Goal: Information Seeking & Learning: Learn about a topic

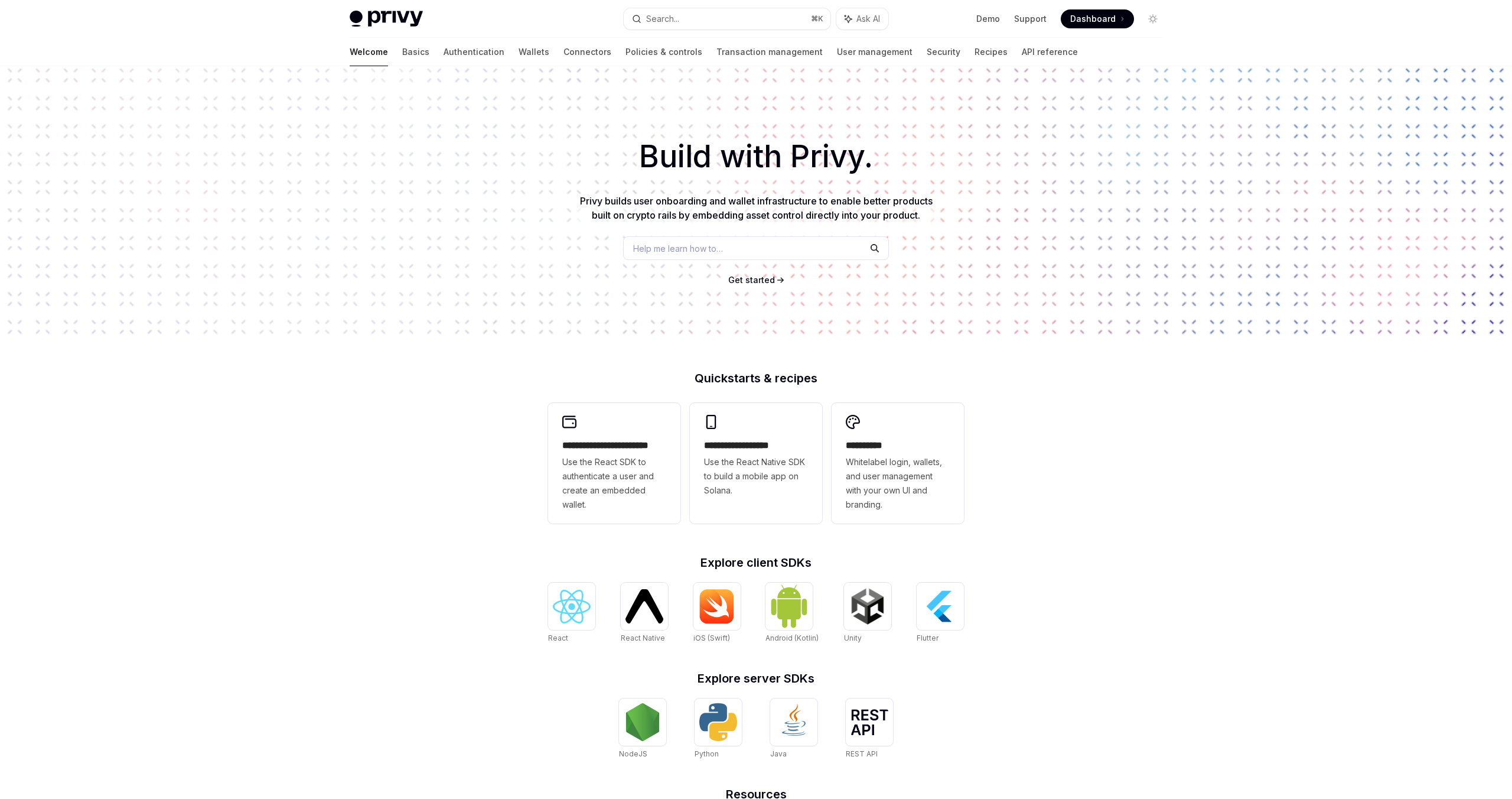
click at [748, 244] on div "Help me learn how to…" at bounding box center [756, 248] width 266 height 24
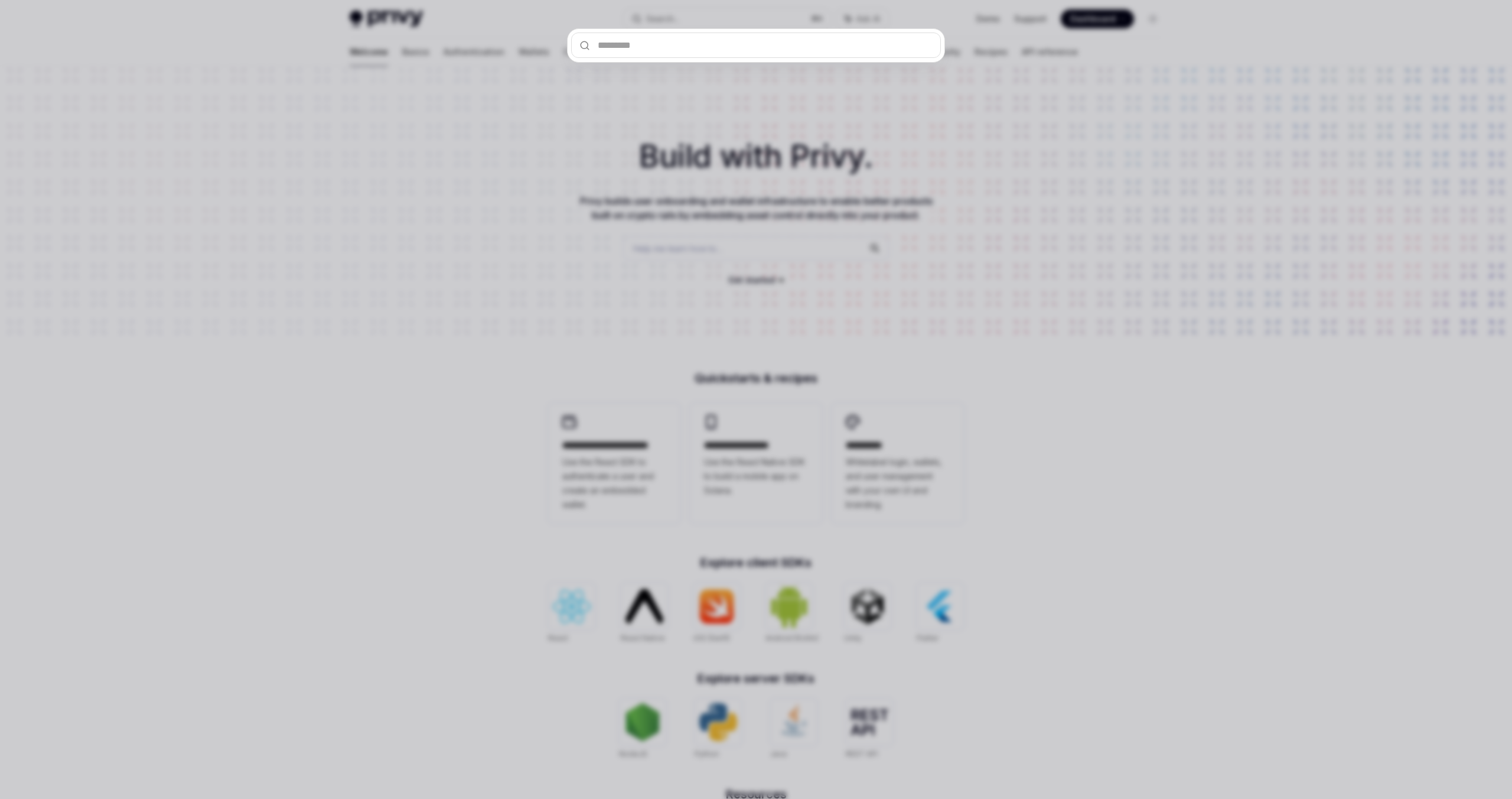
type input "**********"
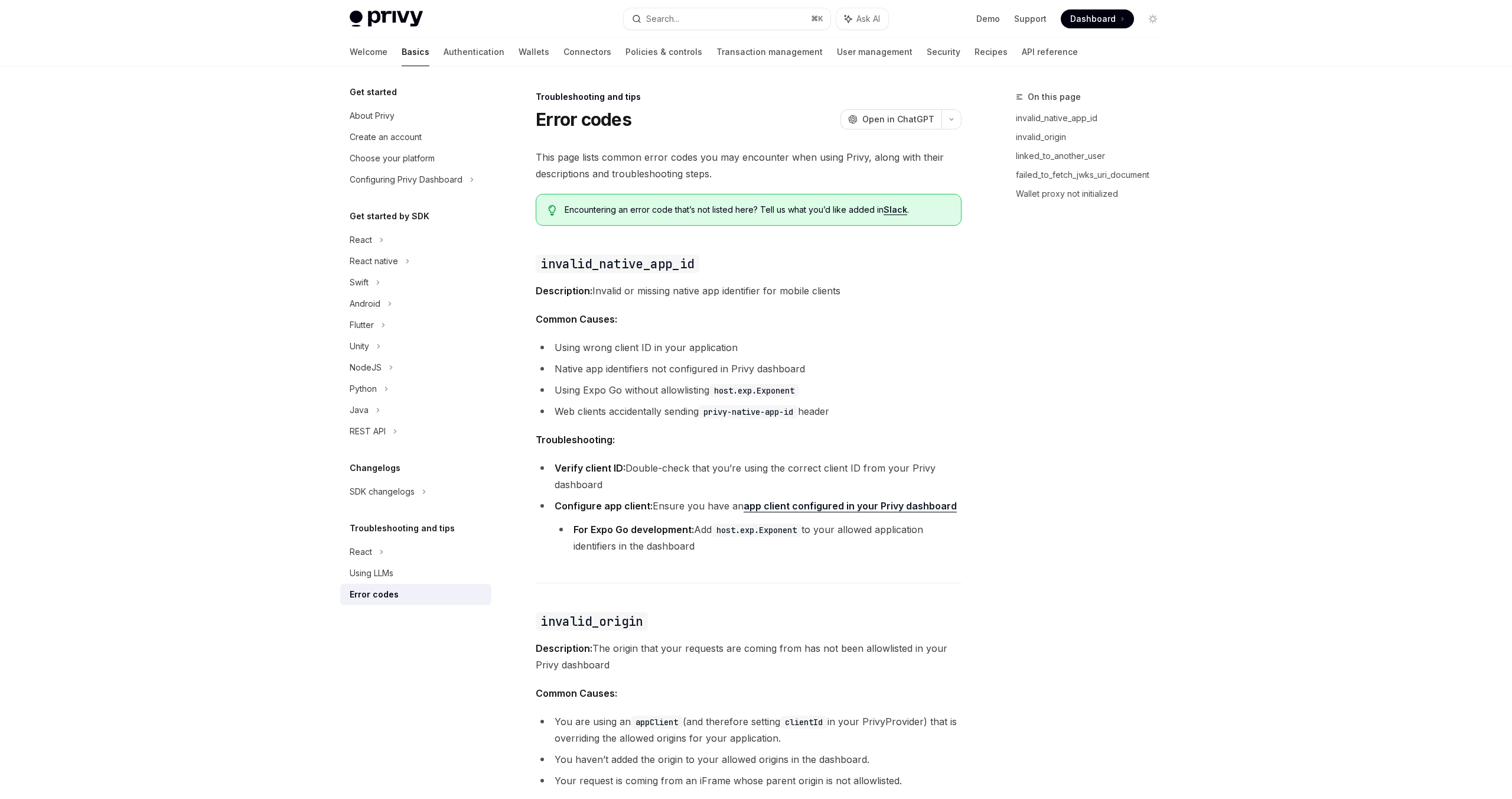
scroll to position [522, 0]
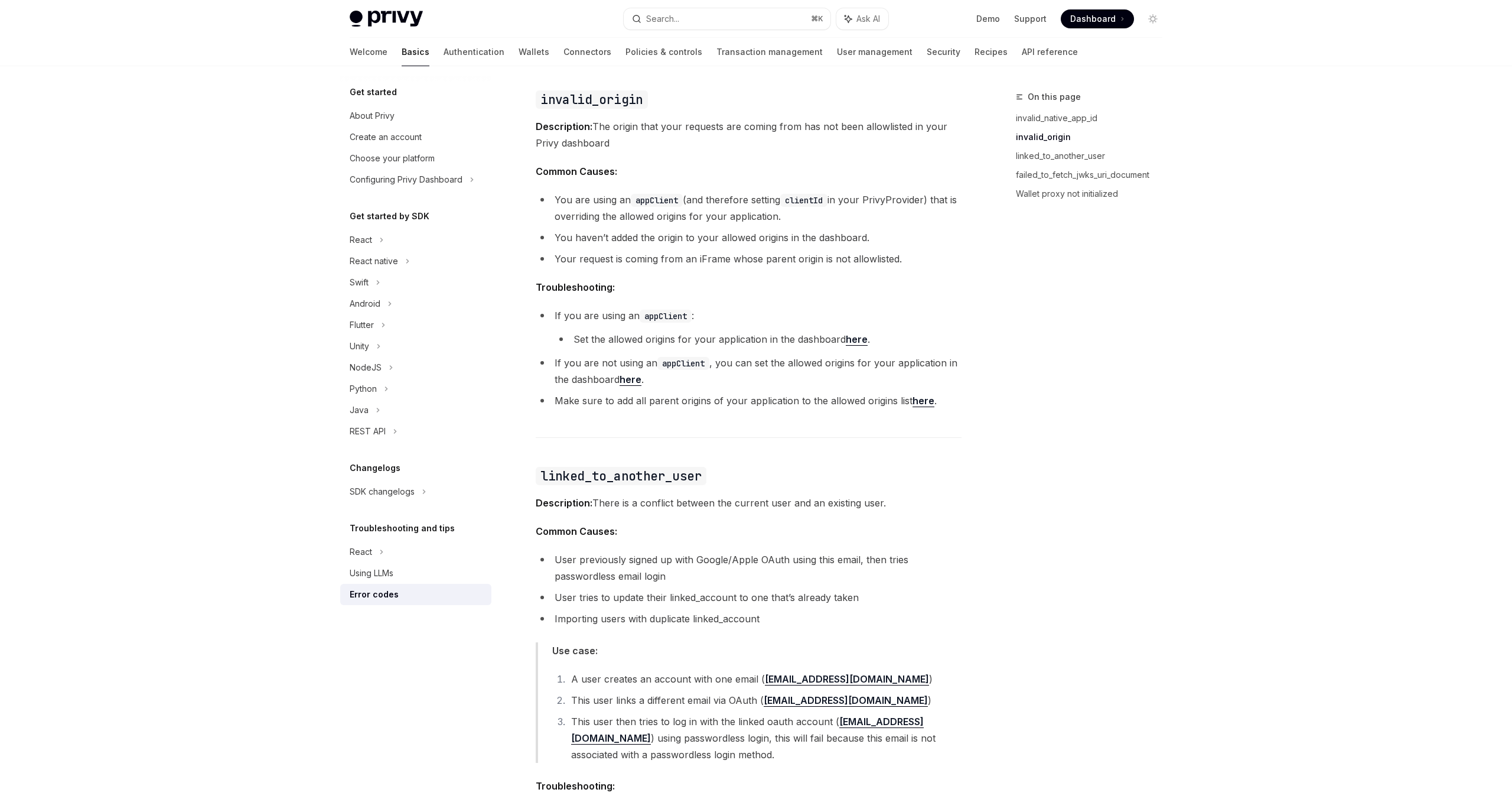
click at [802, 295] on span "Troubleshooting:" at bounding box center [748, 287] width 426 height 17
drag, startPoint x: 789, startPoint y: 292, endPoint x: 789, endPoint y: 286, distance: 6.0
click at [789, 287] on span "Troubleshooting:" at bounding box center [748, 287] width 426 height 17
click at [436, 596] on div "Error codes" at bounding box center [417, 594] width 134 height 14
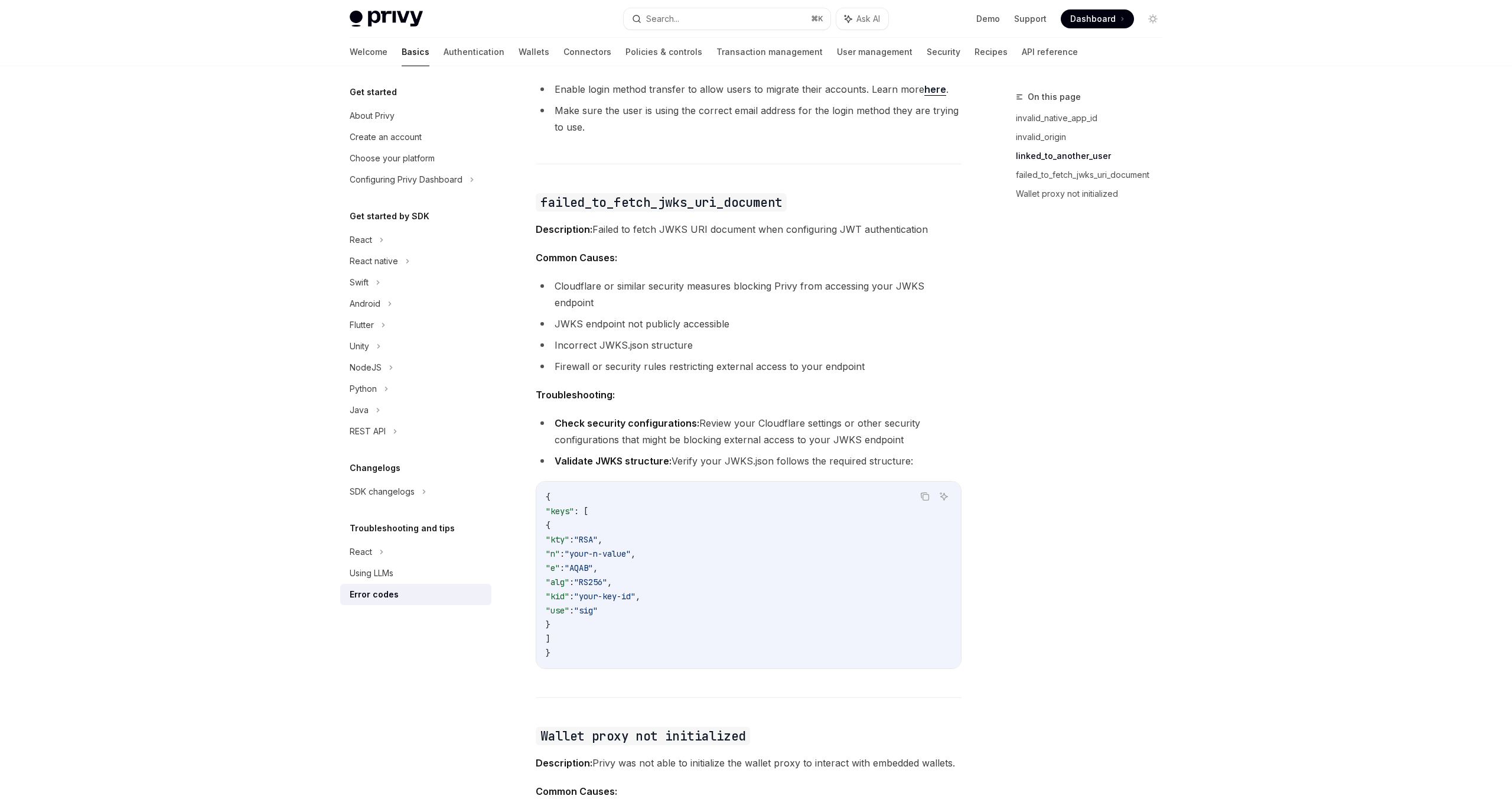
scroll to position [1572, 0]
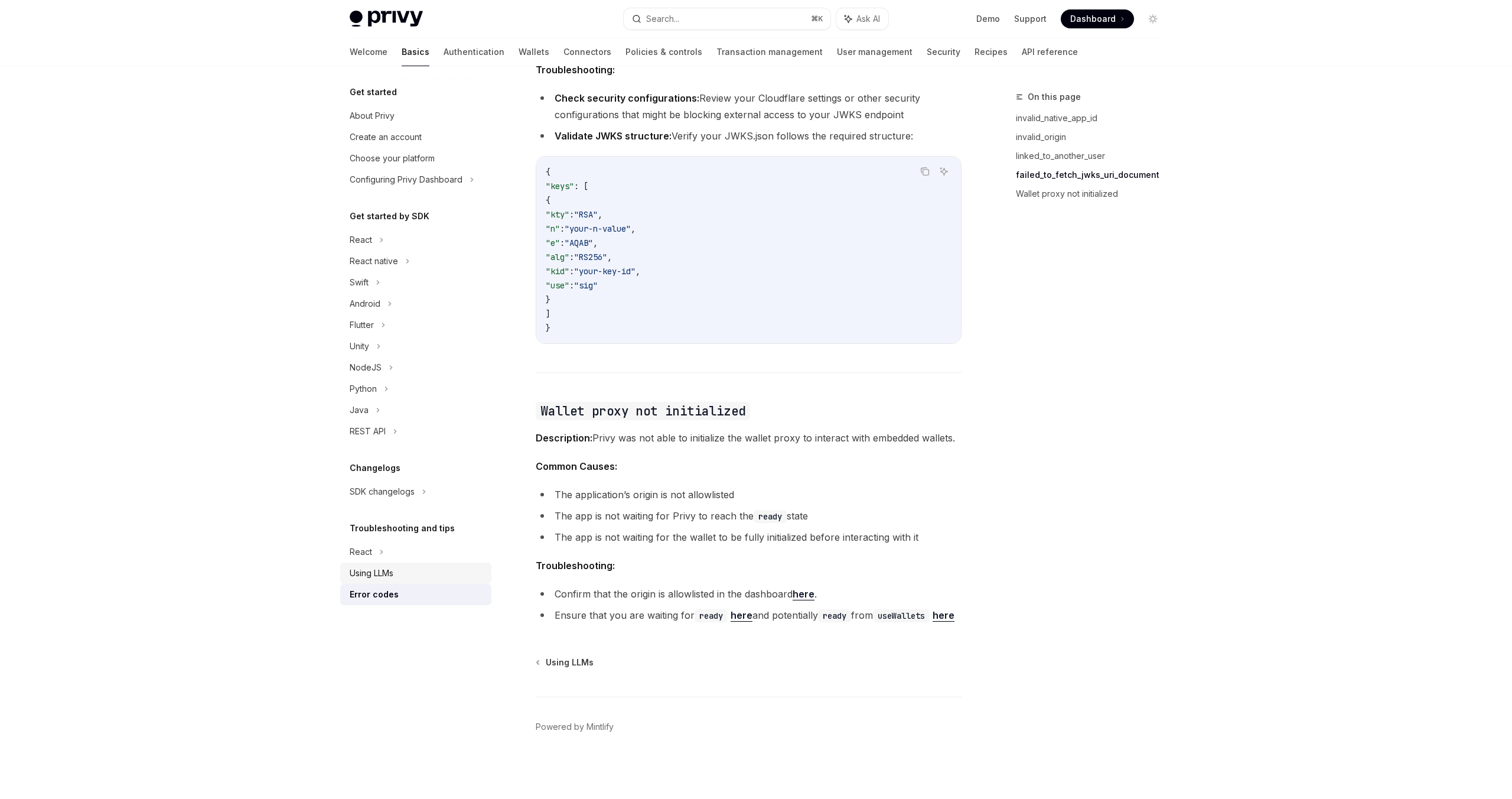
click at [409, 575] on div "Using LLMs" at bounding box center [417, 573] width 134 height 14
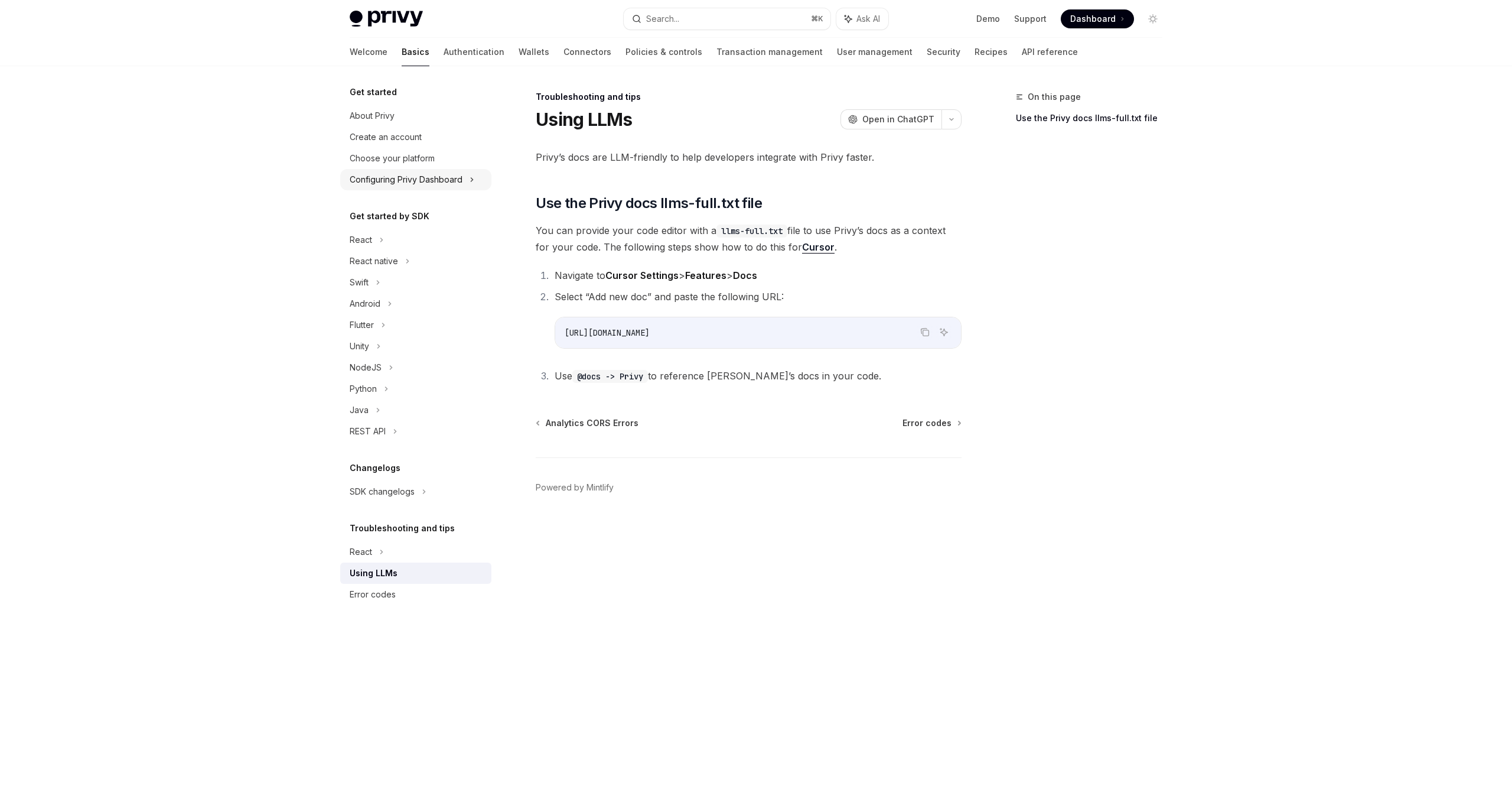
click at [391, 184] on div "Configuring Privy Dashboard" at bounding box center [406, 179] width 113 height 14
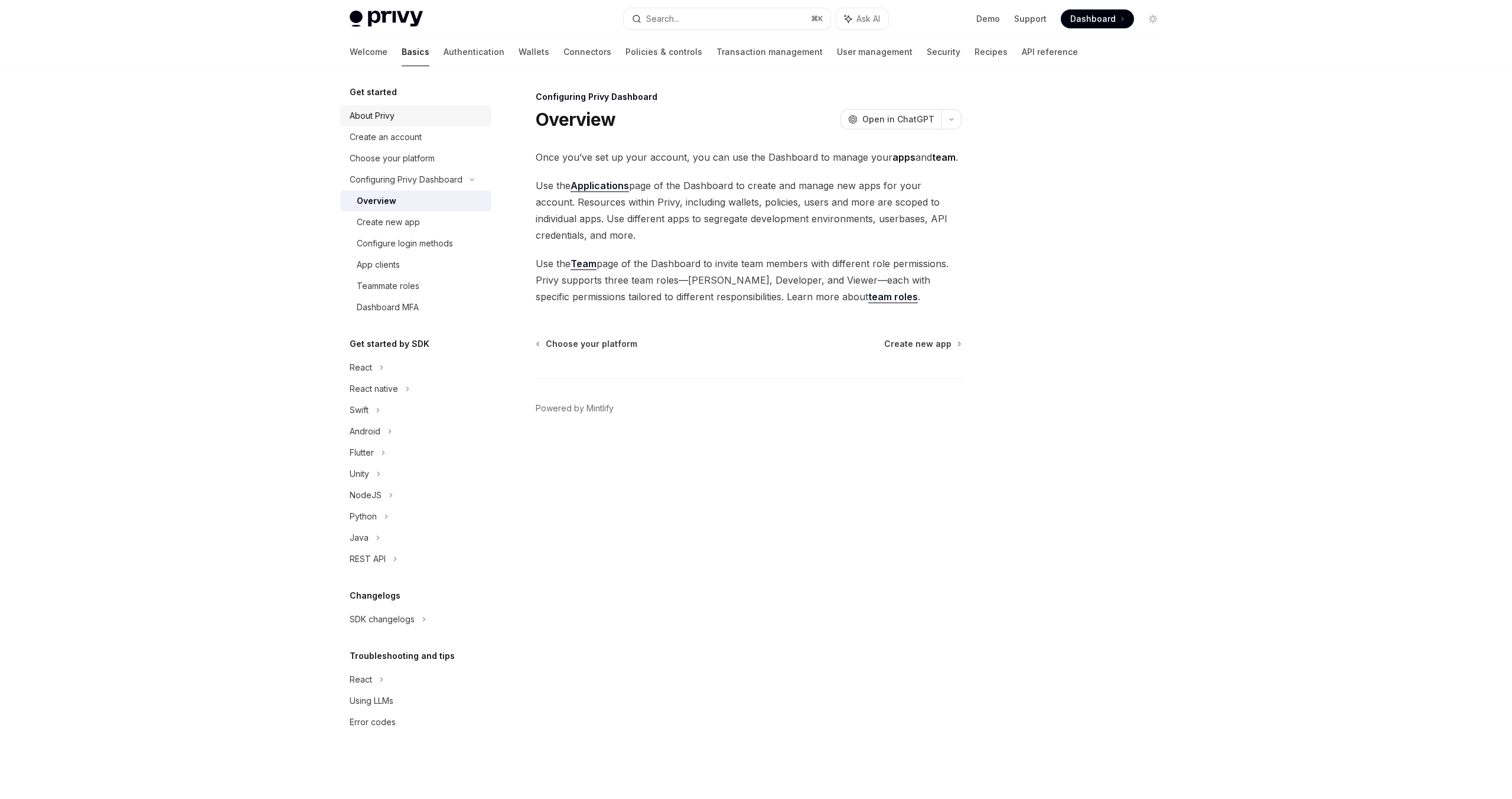
click at [387, 111] on div "About Privy" at bounding box center [372, 115] width 45 height 14
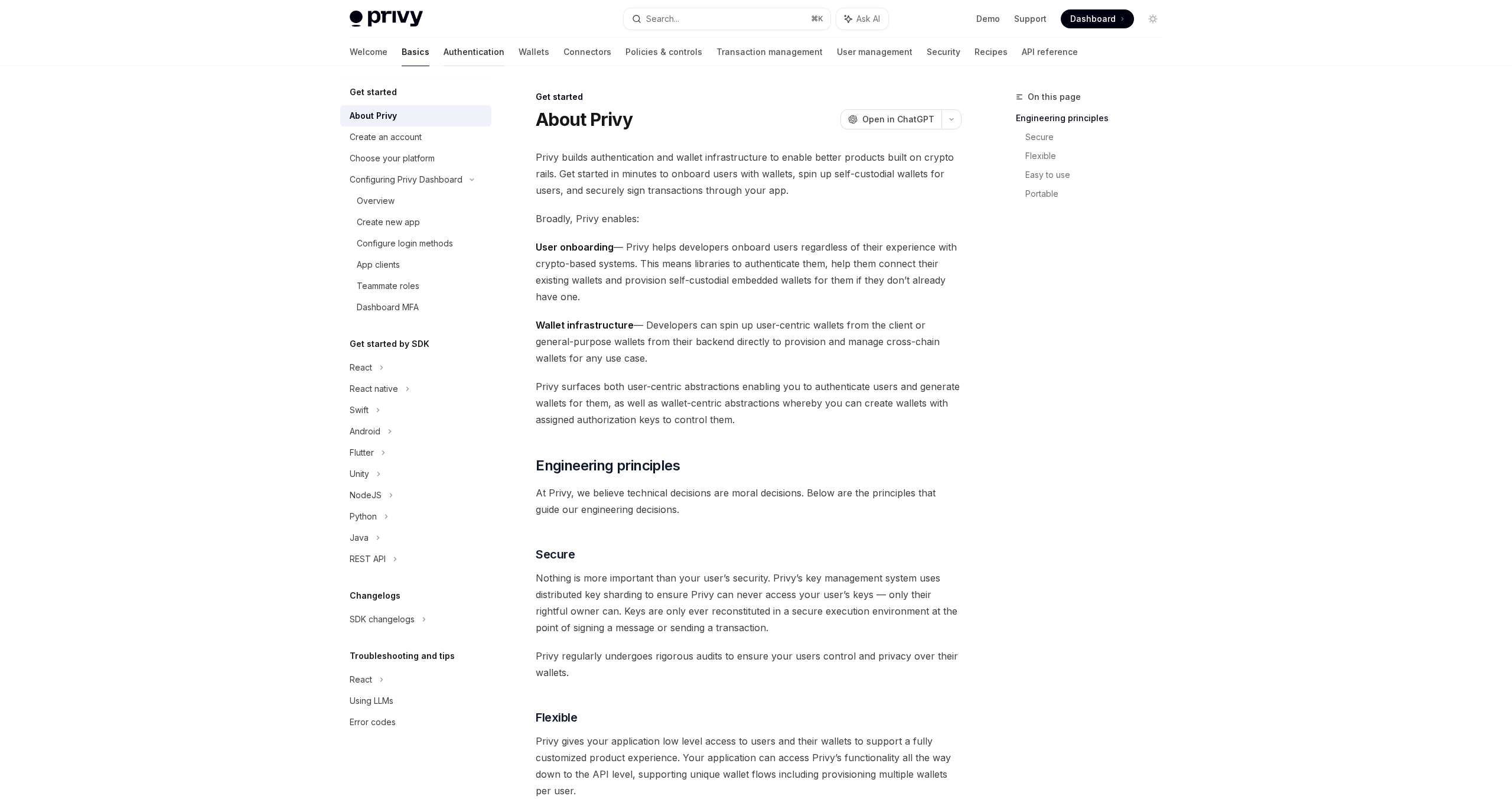
click at [444, 58] on link "Authentication" at bounding box center [474, 52] width 61 height 28
type textarea "*"
